Goal: Task Accomplishment & Management: Use online tool/utility

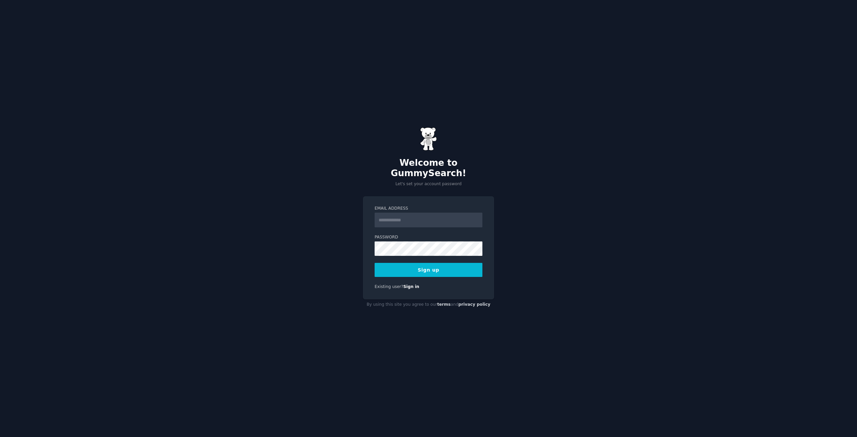
click at [404, 215] on input "Email Address" at bounding box center [429, 220] width 108 height 15
drag, startPoint x: 449, startPoint y: 213, endPoint x: 355, endPoint y: 214, distance: 94.1
click at [355, 214] on div "**********" at bounding box center [428, 218] width 857 height 437
type input "**********"
click at [439, 263] on button "Sign up" at bounding box center [429, 270] width 108 height 14
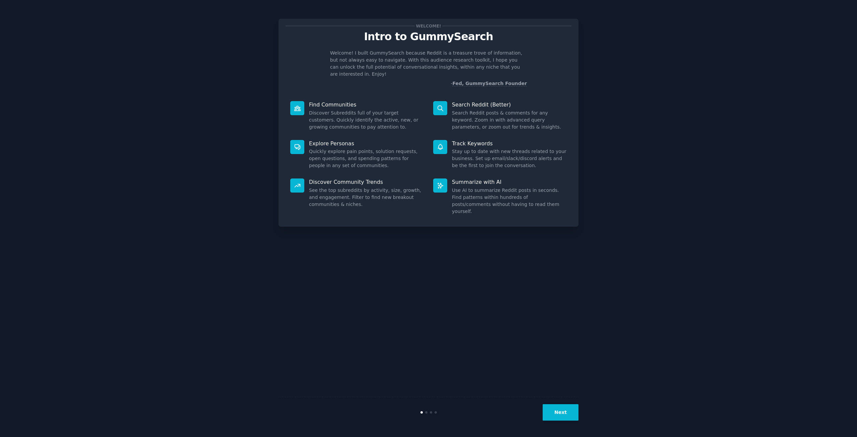
click at [445, 104] on div at bounding box center [440, 108] width 14 height 14
click at [560, 408] on button "Next" at bounding box center [561, 412] width 36 height 16
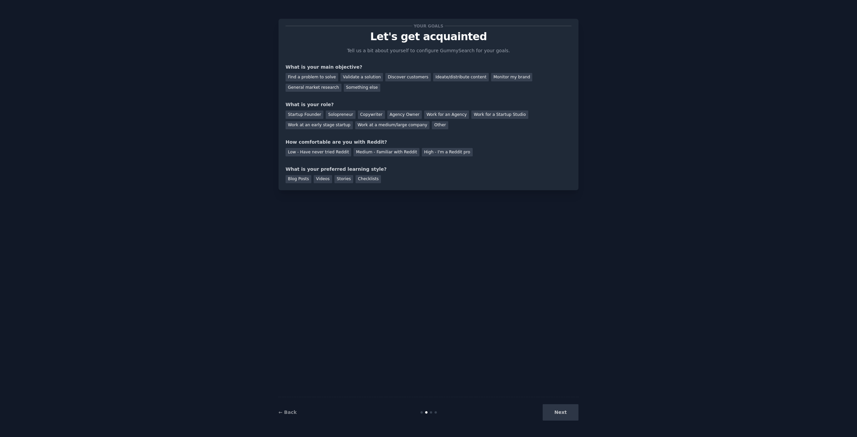
click at [566, 413] on div "Next" at bounding box center [528, 412] width 100 height 16
click at [564, 414] on div "Next" at bounding box center [528, 412] width 100 height 16
click at [566, 408] on div "Next" at bounding box center [528, 412] width 100 height 16
click at [567, 415] on div "Next" at bounding box center [528, 412] width 100 height 16
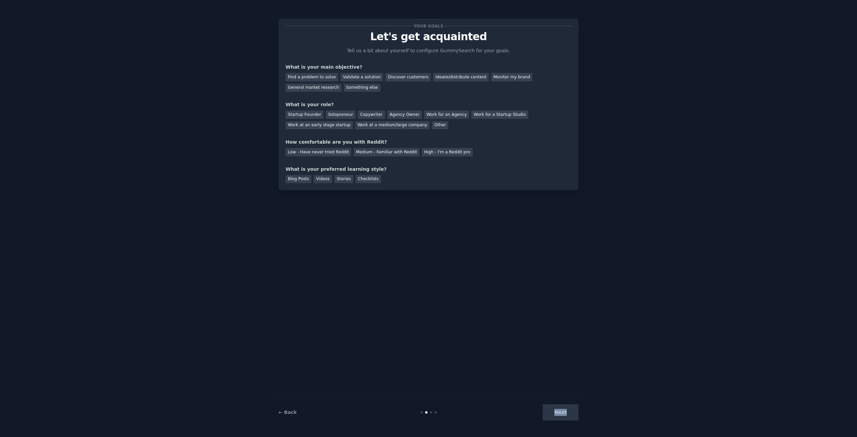
click at [567, 415] on div "Next" at bounding box center [528, 412] width 100 height 16
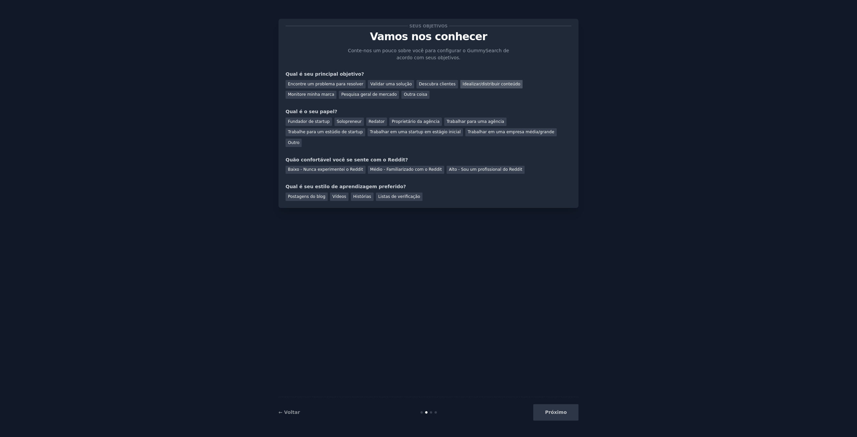
click at [463, 85] on font "Idealizar/distribuir conteúdo" at bounding box center [492, 84] width 58 height 5
click at [371, 123] on font "Redator" at bounding box center [377, 121] width 16 height 5
click at [325, 167] on font "Baixo - Nunca experimentei o Reddit" at bounding box center [325, 169] width 75 height 5
click at [311, 194] on font "Postagens do blog" at bounding box center [306, 196] width 37 height 5
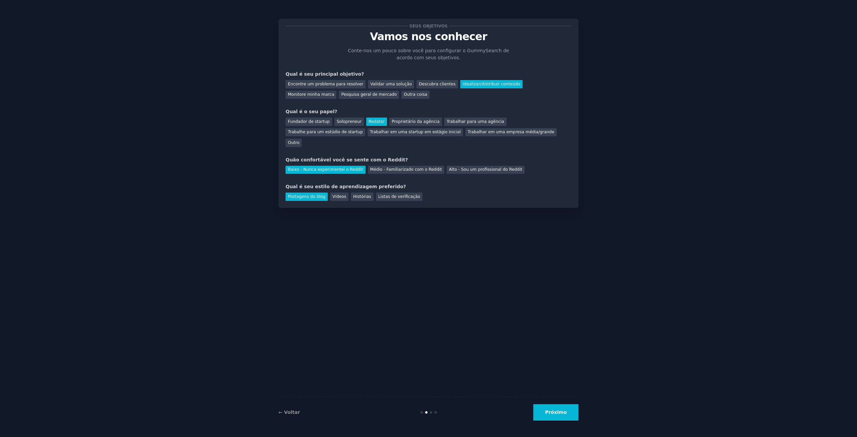
click at [556, 415] on font "Próximo" at bounding box center [556, 411] width 22 height 5
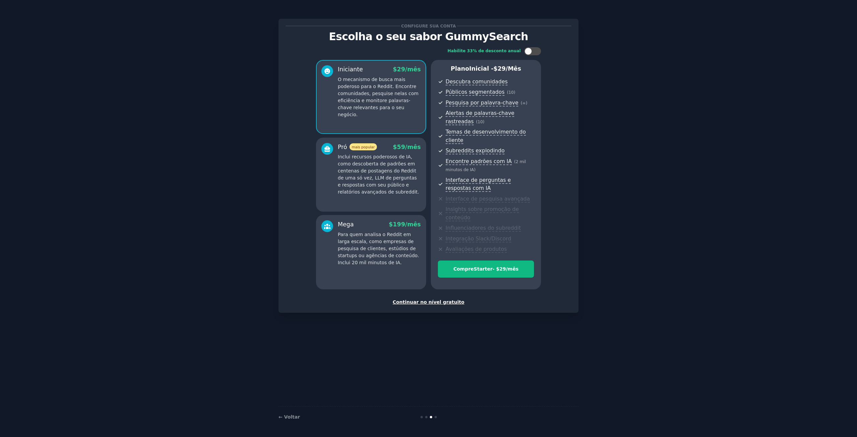
click at [436, 299] on font "Continuar no nível gratuito" at bounding box center [429, 301] width 72 height 5
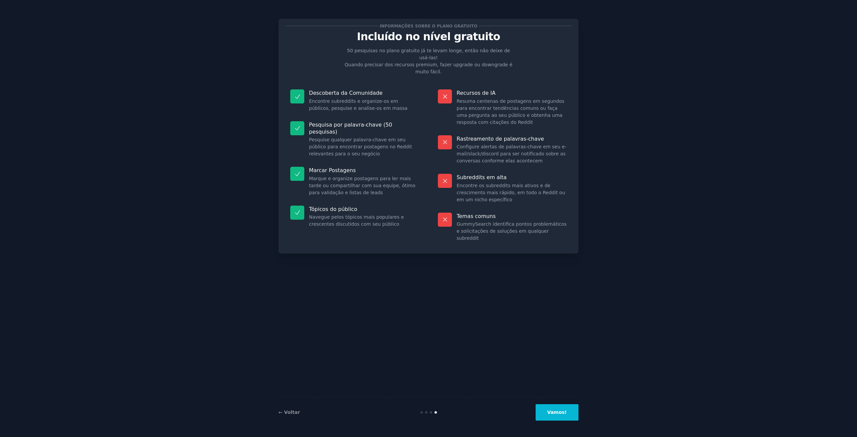
click at [559, 413] on font "Vamos!" at bounding box center [556, 411] width 19 height 5
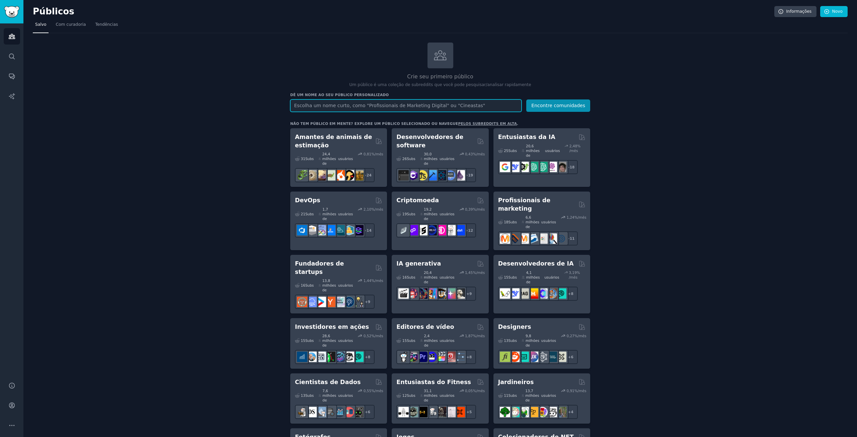
click at [346, 104] on input "text" at bounding box center [405, 105] width 231 height 12
type input "inteligencia artificial"
click at [562, 103] on font "Encontre comunidades" at bounding box center [558, 105] width 54 height 5
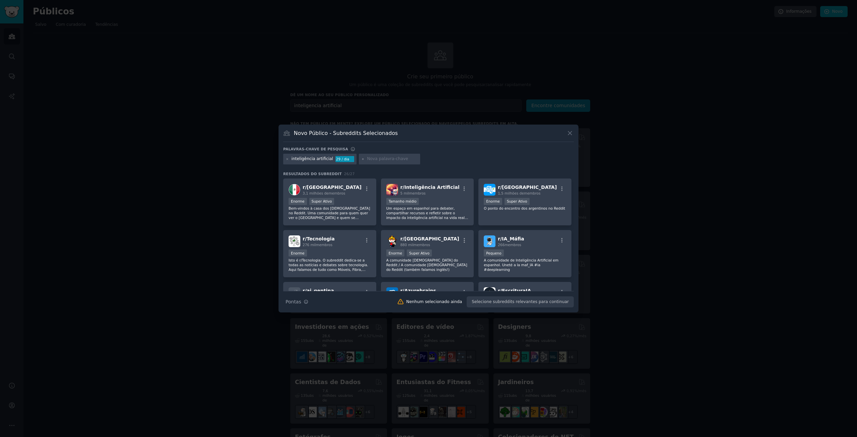
click at [568, 135] on icon at bounding box center [569, 133] width 7 height 7
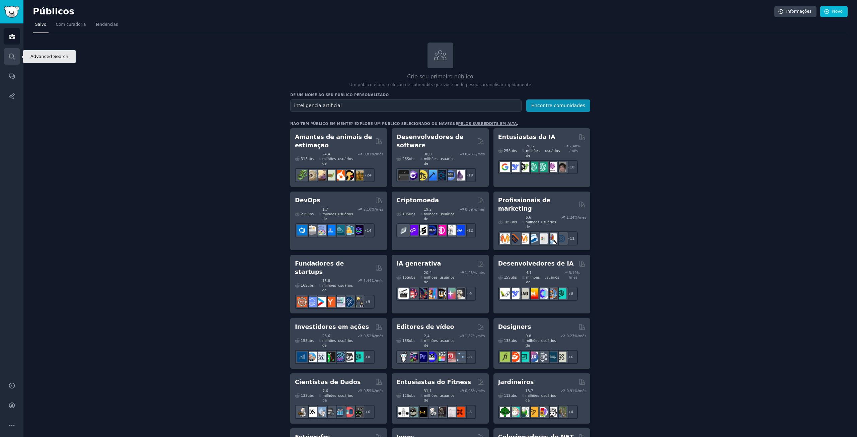
click at [14, 54] on icon "Barra lateral" at bounding box center [11, 56] width 7 height 7
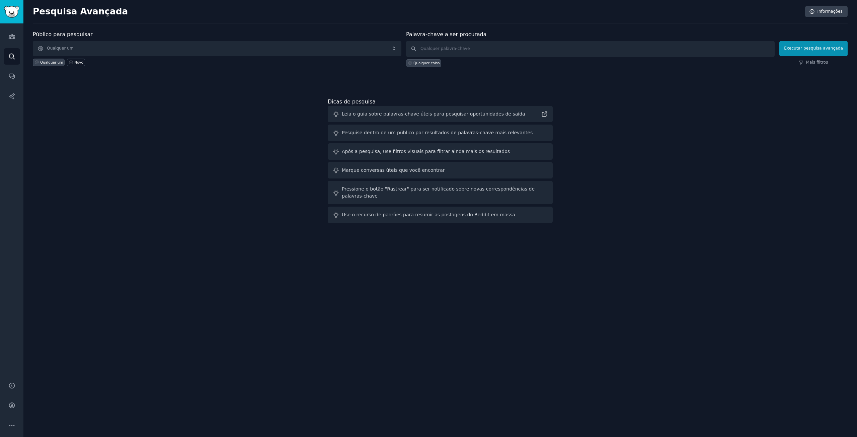
click at [570, 38] on div "Palavra-chave a ser procurada Qualquer coisa" at bounding box center [590, 48] width 369 height 36
click at [473, 49] on input "text" at bounding box center [590, 49] width 369 height 16
type input "inteligencia artificial"
click at [797, 48] on font "Executar pesquisa avançada" at bounding box center [813, 48] width 59 height 5
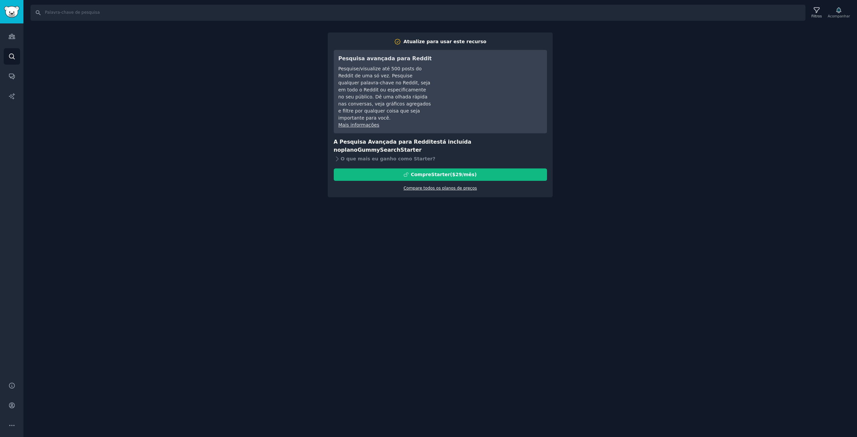
click at [433, 186] on font "Compare todos os planos de preços" at bounding box center [439, 188] width 73 height 5
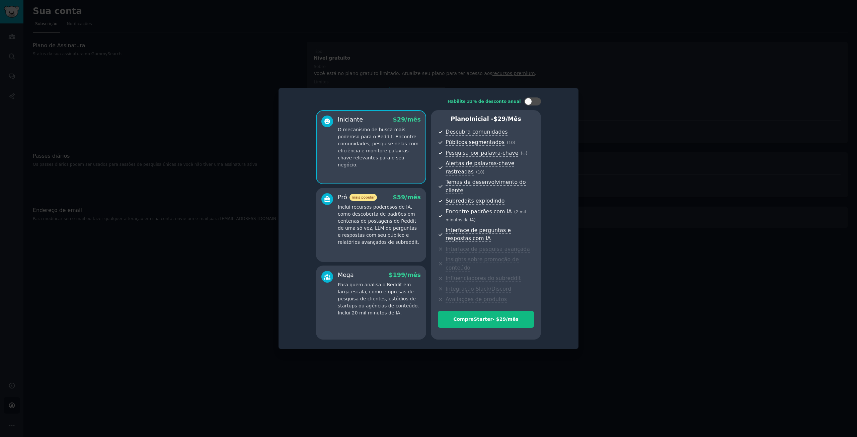
click at [661, 157] on div at bounding box center [428, 218] width 857 height 437
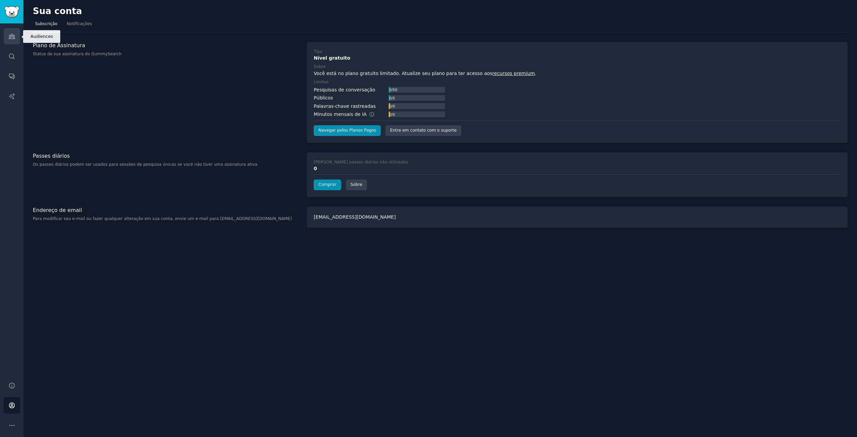
click at [15, 37] on icon "Barra lateral" at bounding box center [12, 36] width 6 height 5
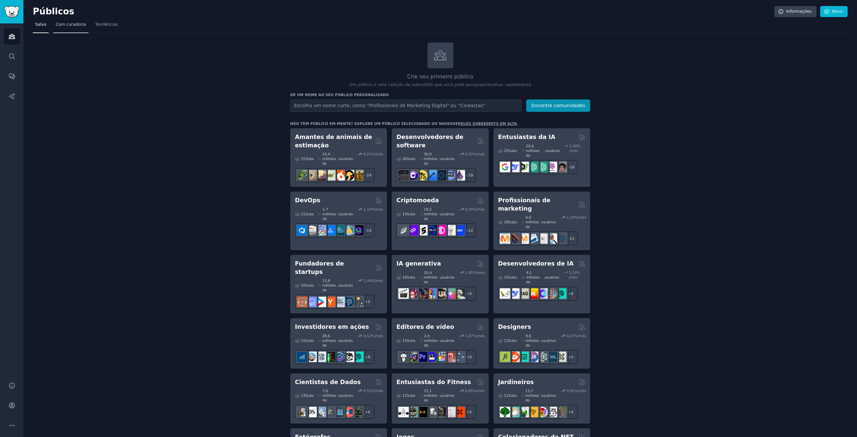
click at [73, 25] on font "Com curadoria" at bounding box center [71, 24] width 30 height 5
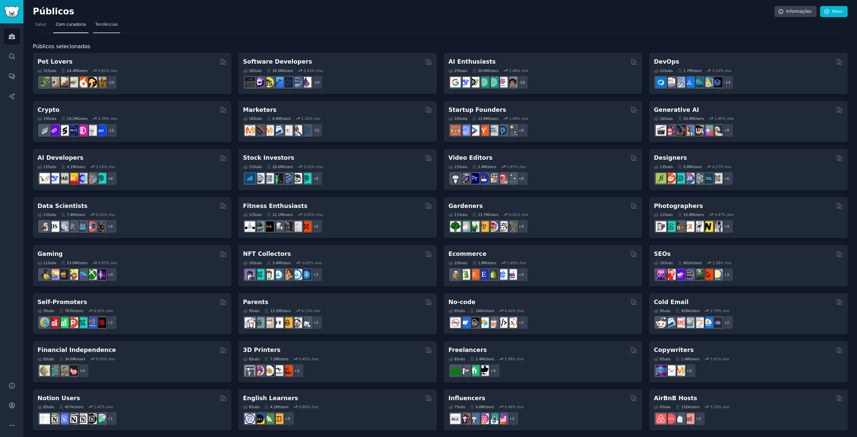
click at [101, 24] on font "Tendências" at bounding box center [106, 24] width 23 height 5
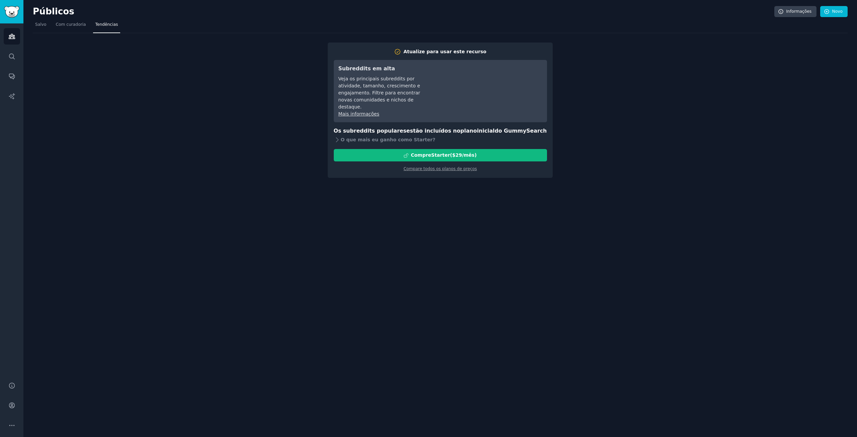
click at [678, 134] on div "Atualize para usar este recurso Subreddits em [GEOGRAPHIC_DATA] os principais s…" at bounding box center [440, 105] width 815 height 145
click at [836, 13] on font "Novo" at bounding box center [837, 11] width 10 height 5
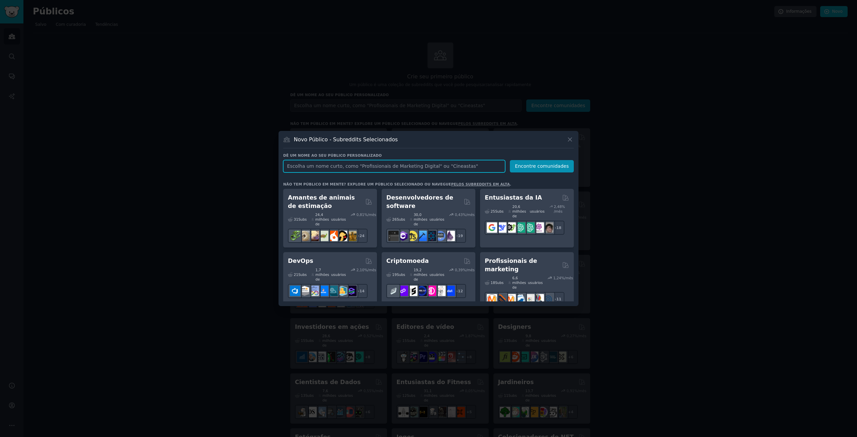
click at [369, 168] on input "text" at bounding box center [394, 166] width 222 height 12
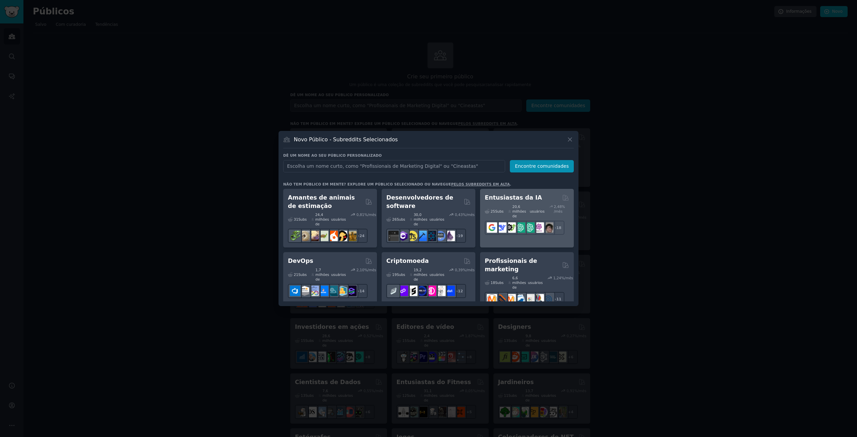
click at [512, 197] on font "Entusiastas da IA" at bounding box center [513, 197] width 57 height 7
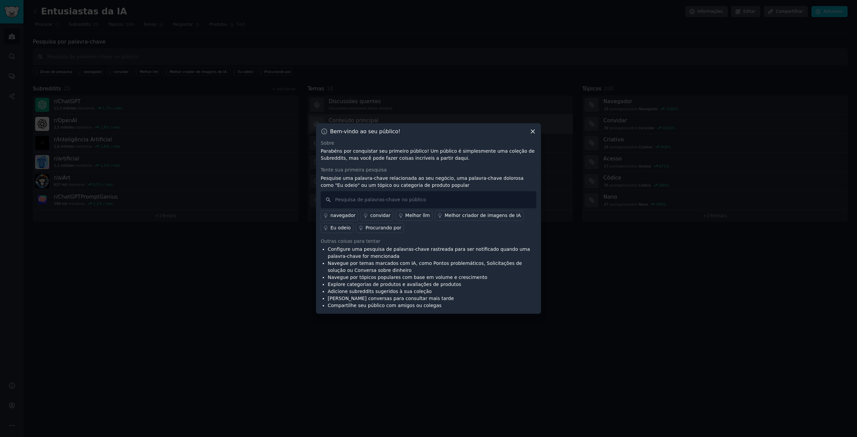
click at [532, 129] on icon at bounding box center [532, 131] width 7 height 7
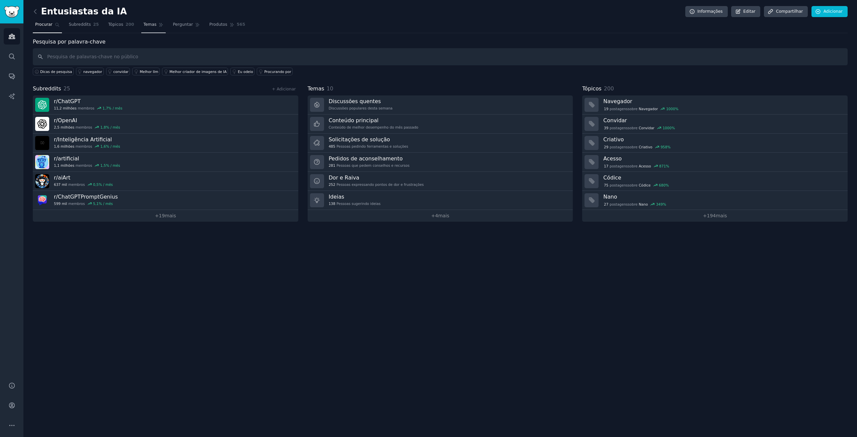
click at [145, 25] on font "Temas" at bounding box center [150, 24] width 13 height 5
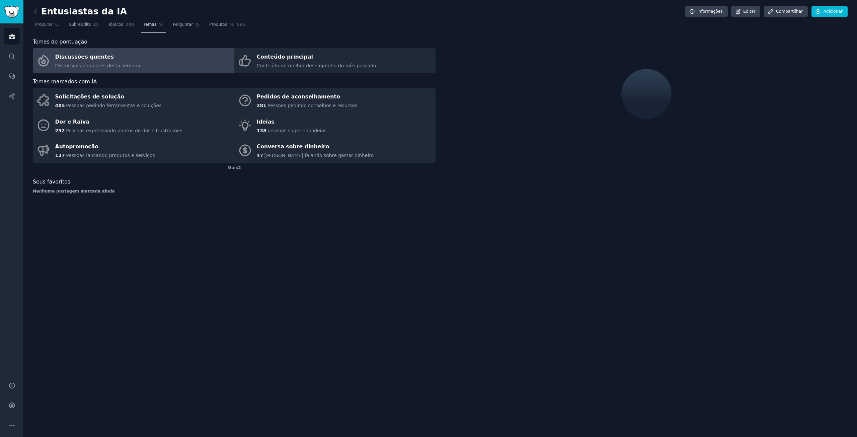
click at [109, 58] on div "Discussões quentes" at bounding box center [97, 57] width 85 height 11
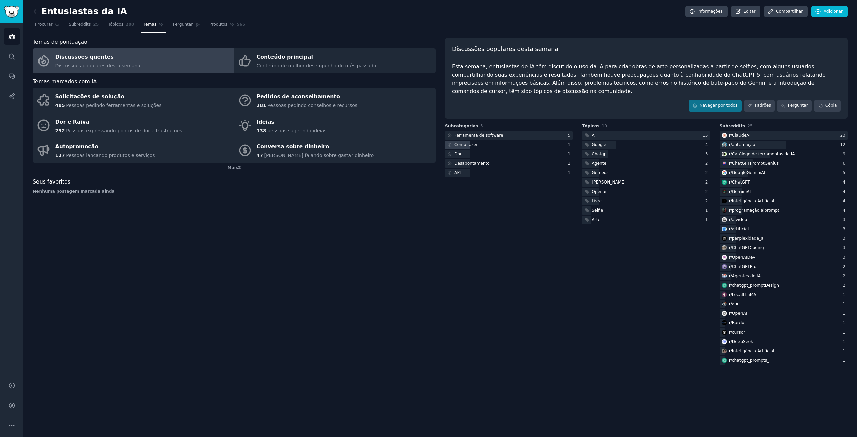
click at [483, 141] on div "Como fazer" at bounding box center [509, 145] width 128 height 8
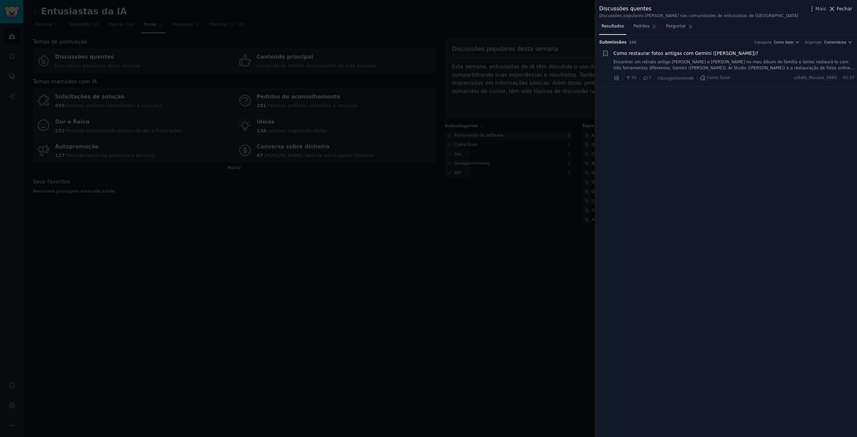
click at [845, 6] on font "Fechar" at bounding box center [845, 8] width 16 height 5
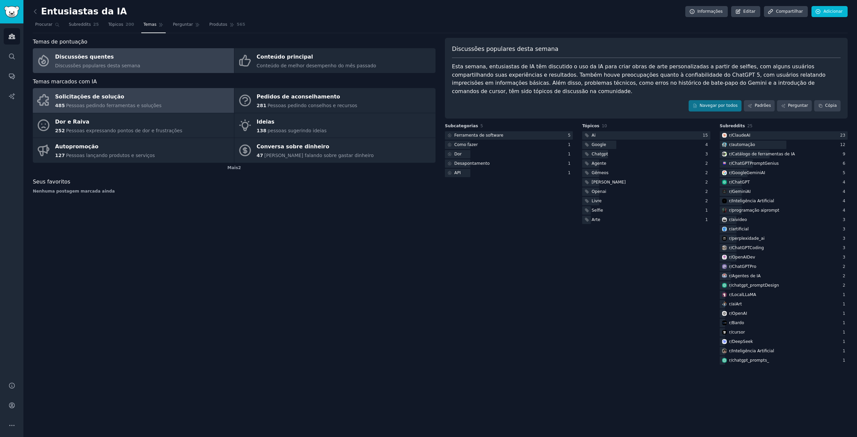
click at [118, 107] on font "Pessoas pedindo ferramentas e soluções" at bounding box center [113, 105] width 95 height 5
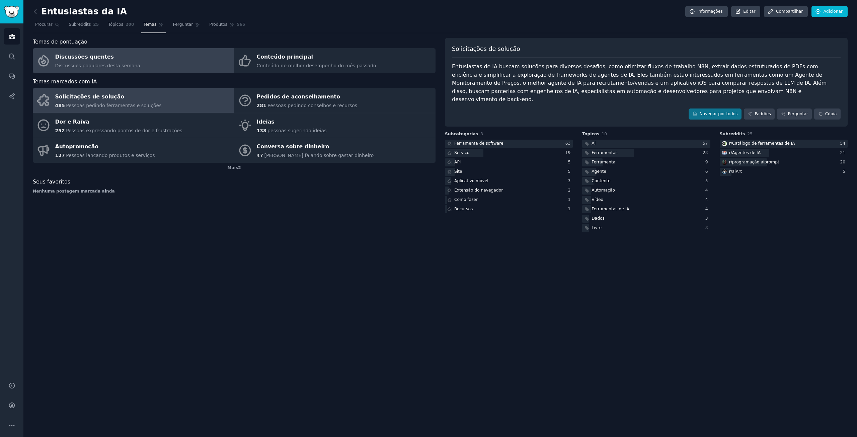
click at [111, 61] on div "Discussões quentes" at bounding box center [97, 57] width 85 height 11
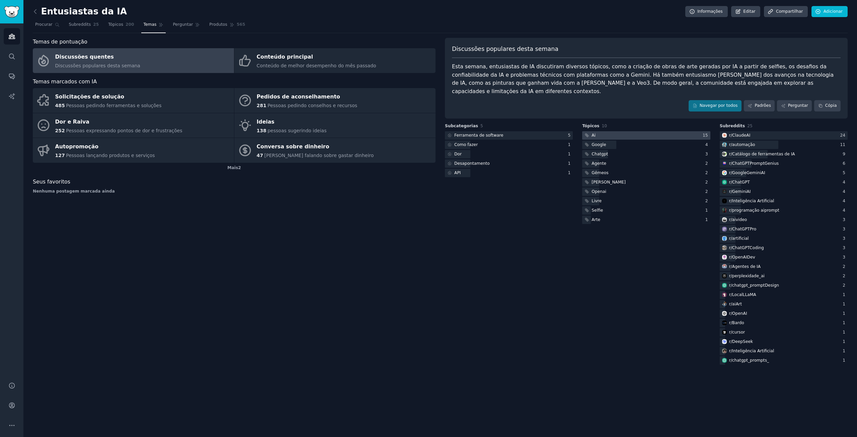
click at [624, 131] on div at bounding box center [646, 135] width 128 height 8
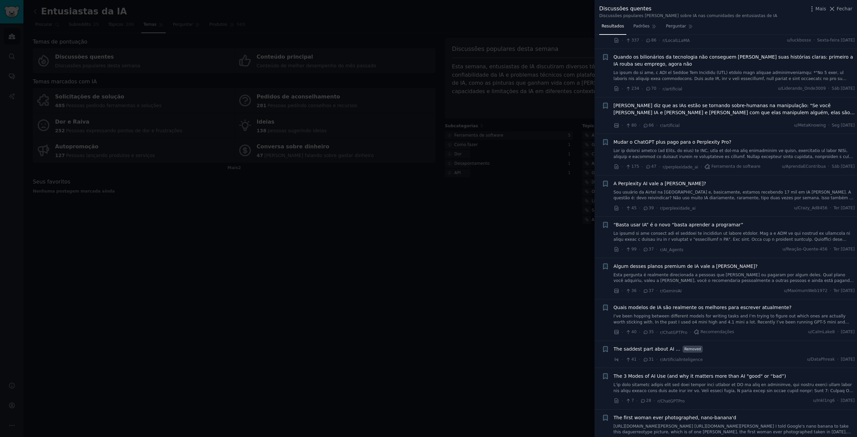
scroll to position [167, 0]
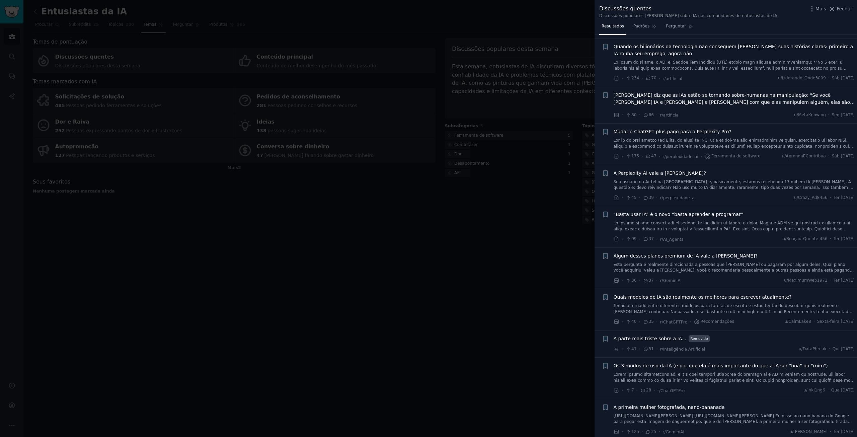
click at [491, 341] on div at bounding box center [428, 218] width 857 height 437
